Goal: Task Accomplishment & Management: Manage account settings

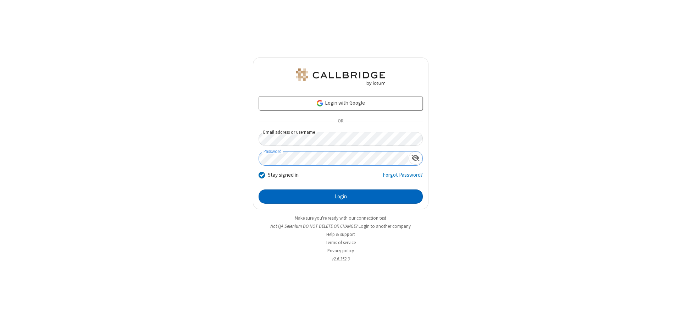
click at [340, 196] on button "Login" at bounding box center [340, 196] width 164 height 14
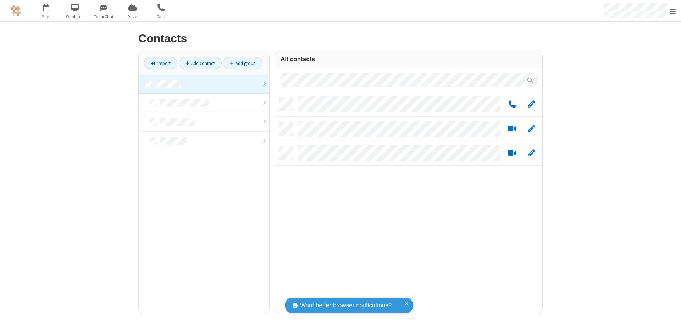
click at [204, 84] on link at bounding box center [204, 83] width 130 height 19
click at [243, 63] on link "Add group" at bounding box center [243, 63] width 40 height 12
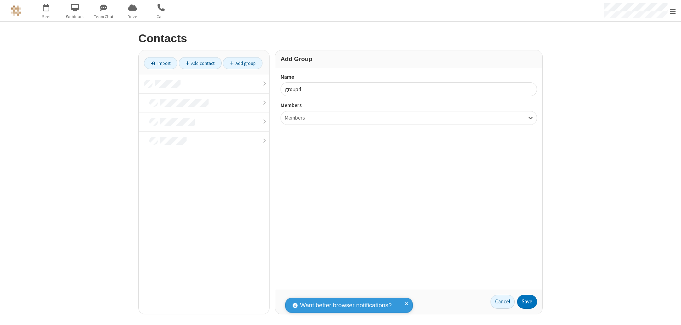
type input "group4"
type input "name20"
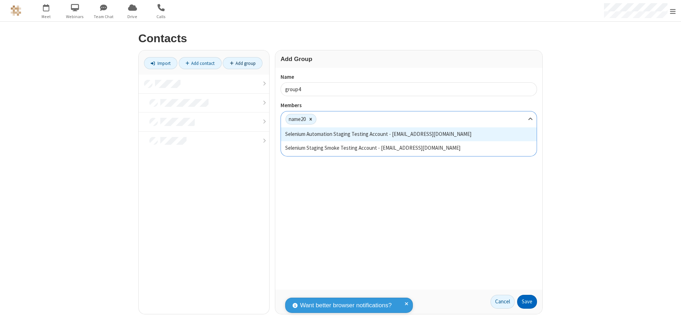
click at [527, 301] on button "Save" at bounding box center [527, 302] width 20 height 14
click at [200, 63] on link "Add contact" at bounding box center [200, 63] width 43 height 12
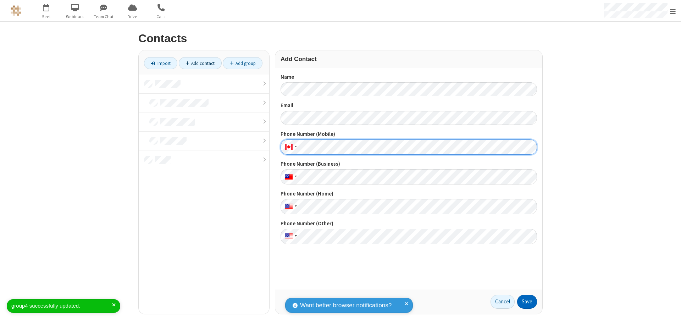
click at [527, 301] on button "Save" at bounding box center [527, 302] width 20 height 14
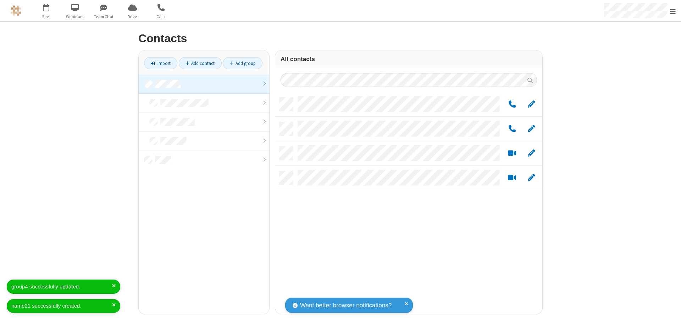
scroll to position [216, 262]
